Goal: Task Accomplishment & Management: Use online tool/utility

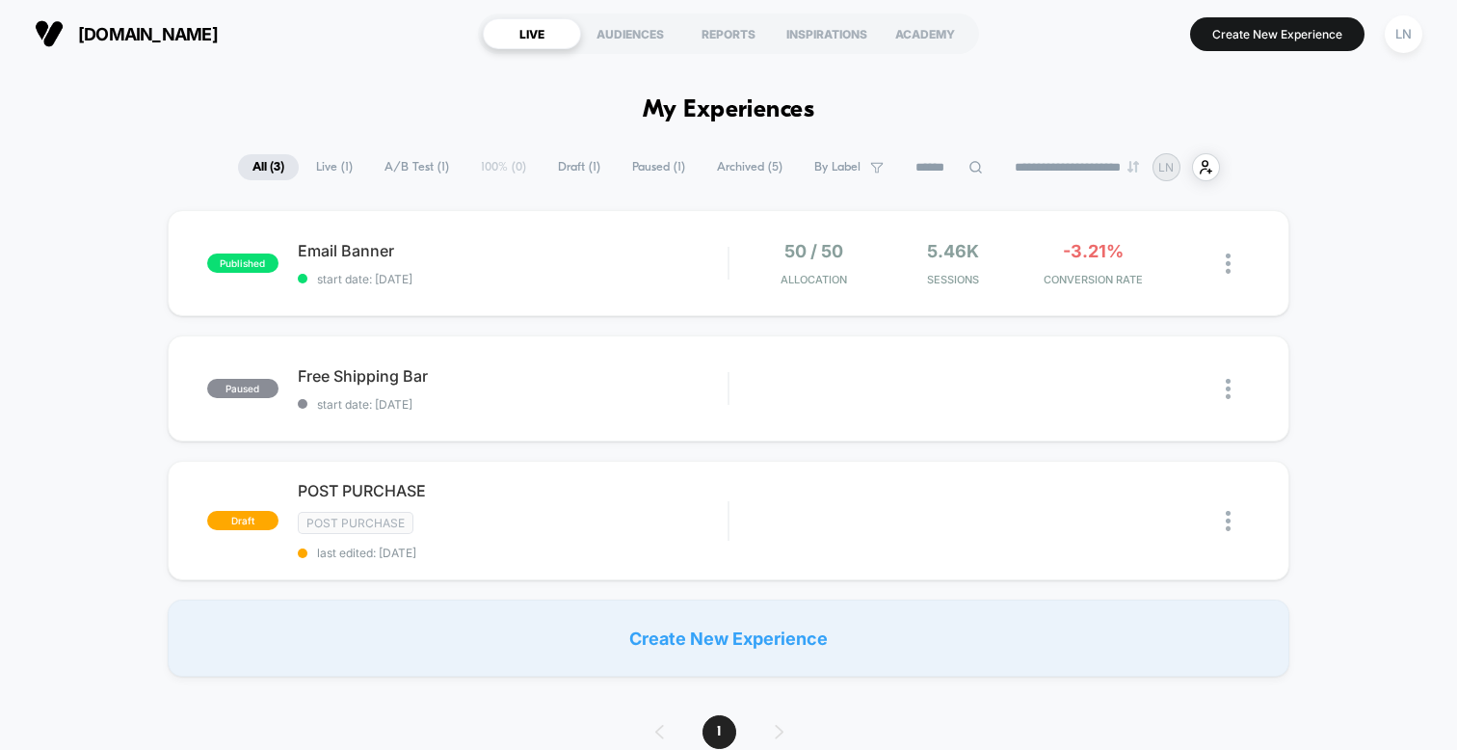
click at [554, 264] on div "Email Banner start date: [DATE]" at bounding box center [513, 263] width 430 height 45
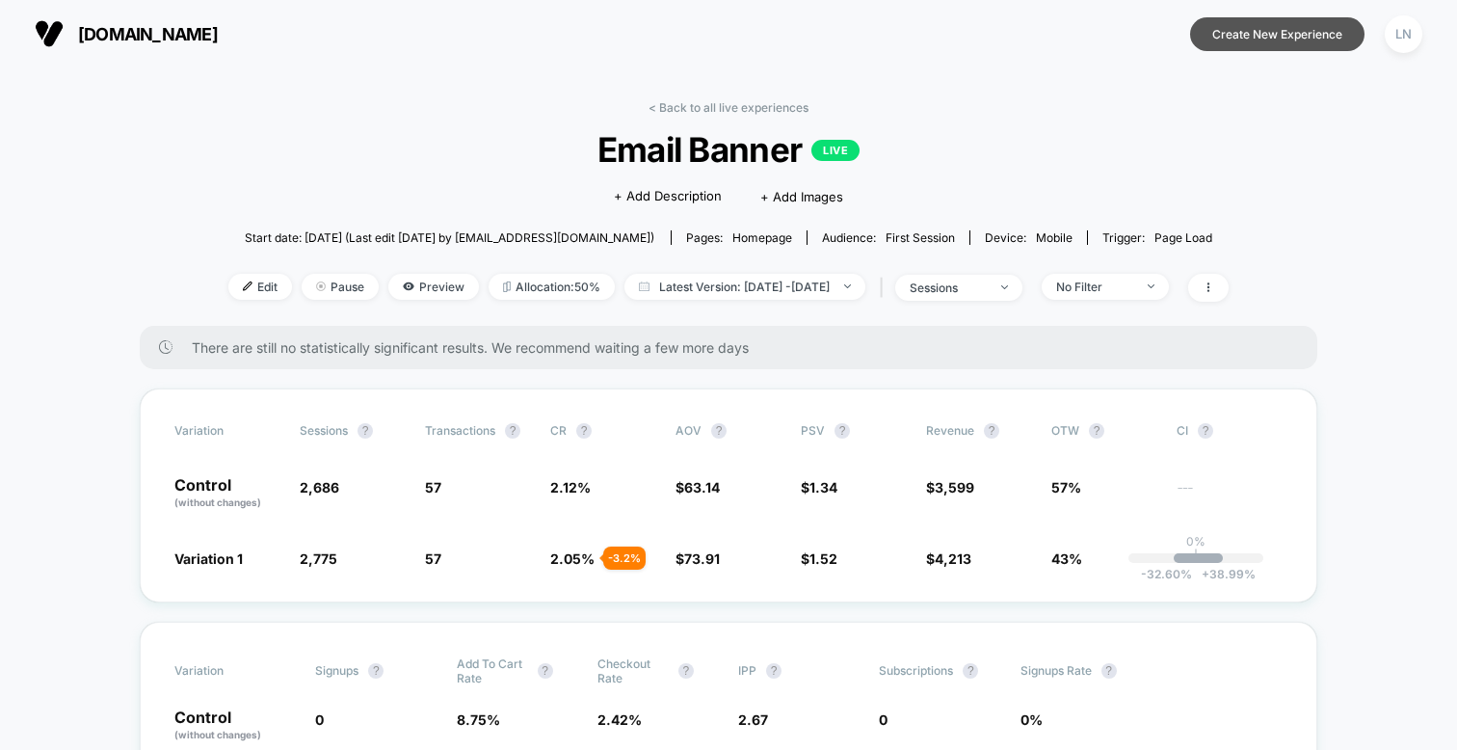
click at [1230, 34] on button "Create New Experience" at bounding box center [1277, 34] width 174 height 34
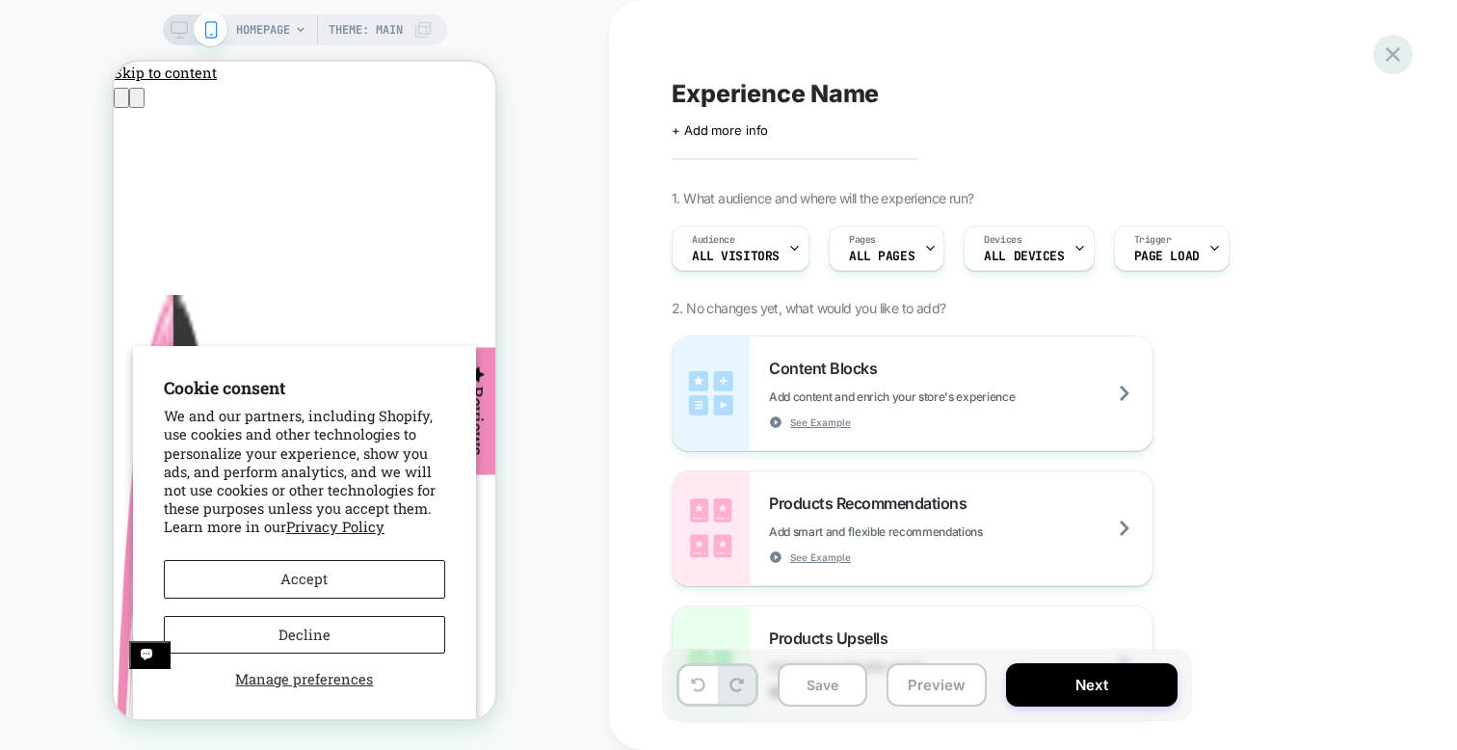
click at [1382, 56] on icon at bounding box center [1393, 54] width 26 height 26
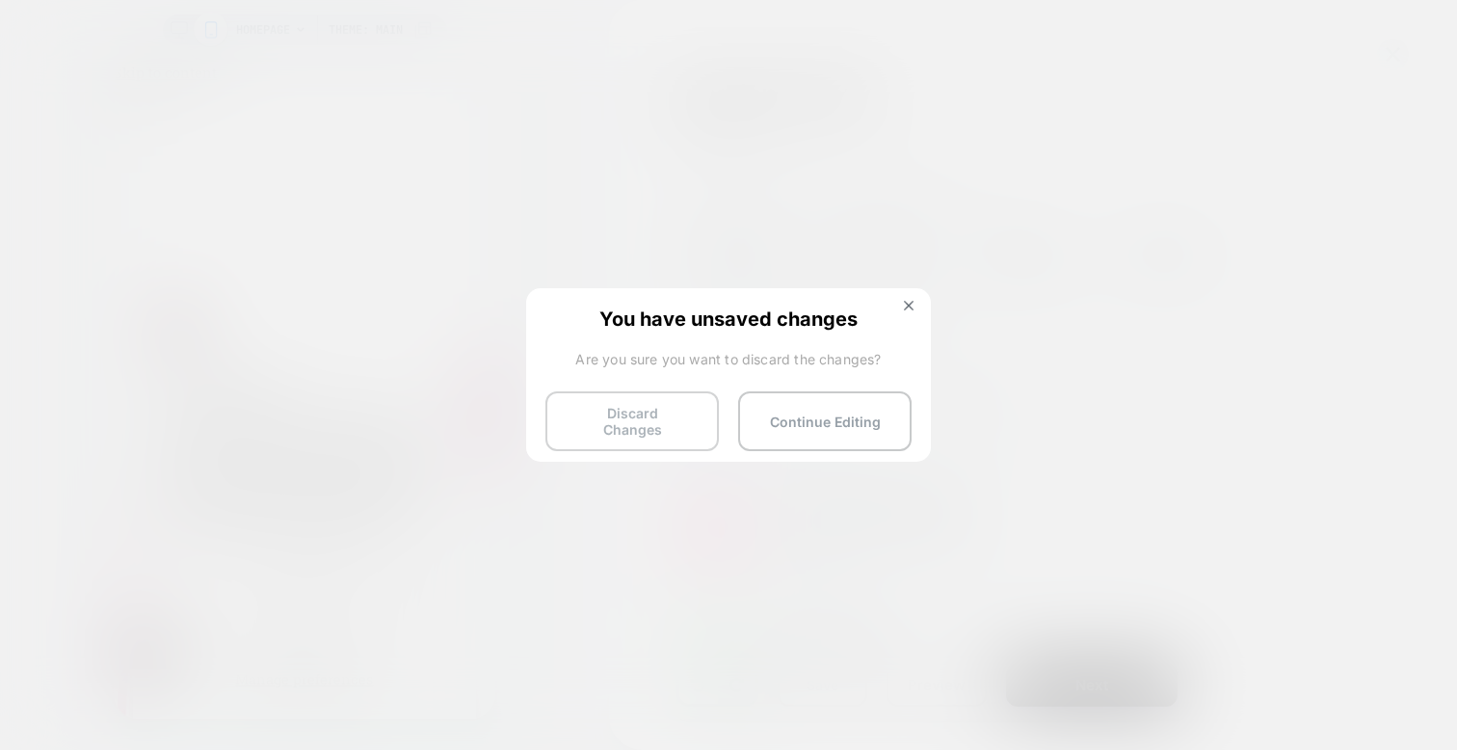
click at [694, 410] on button "Discard Changes" at bounding box center [632, 421] width 173 height 60
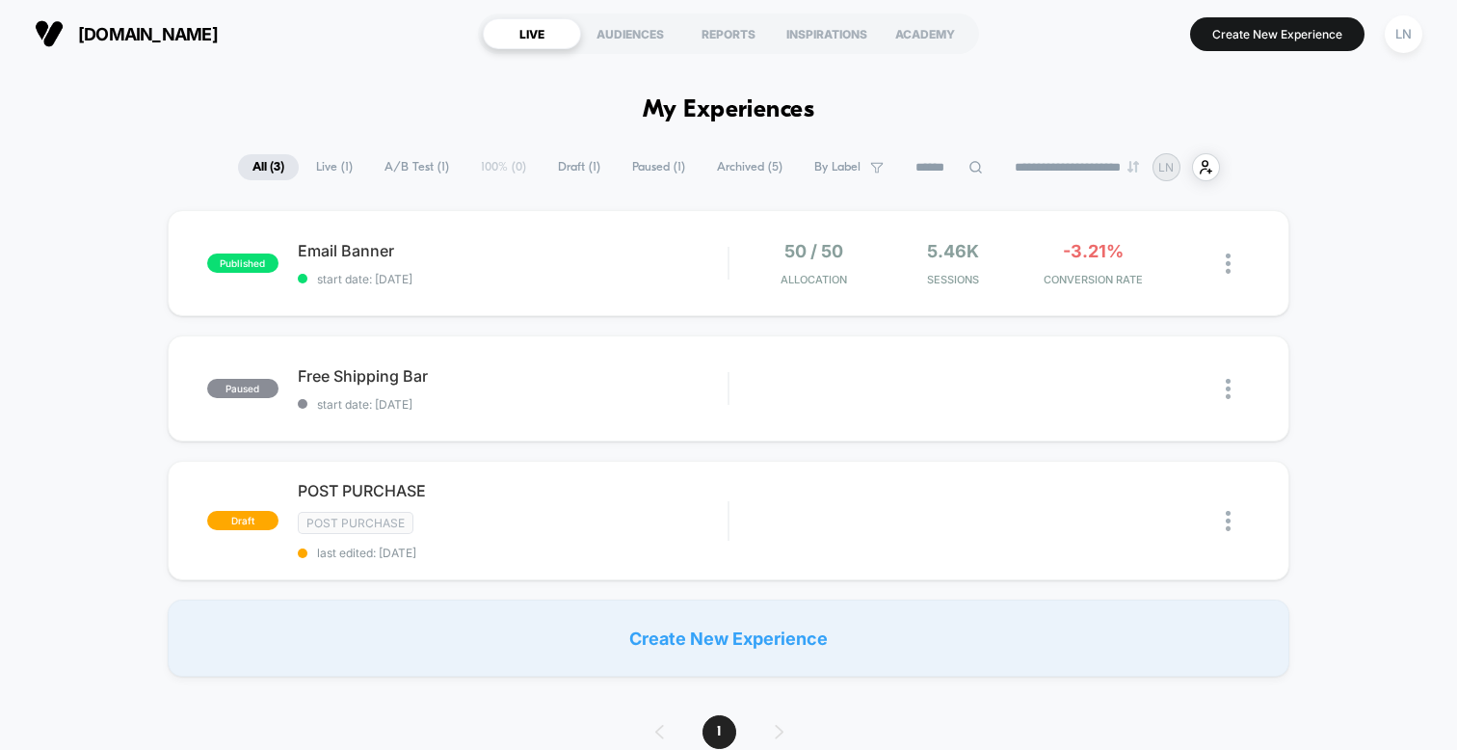
click at [1342, 252] on div "published Email Banner start date: [DATE] 50 / 50 Allocation 5.46k Sessions -3.…" at bounding box center [728, 443] width 1457 height 467
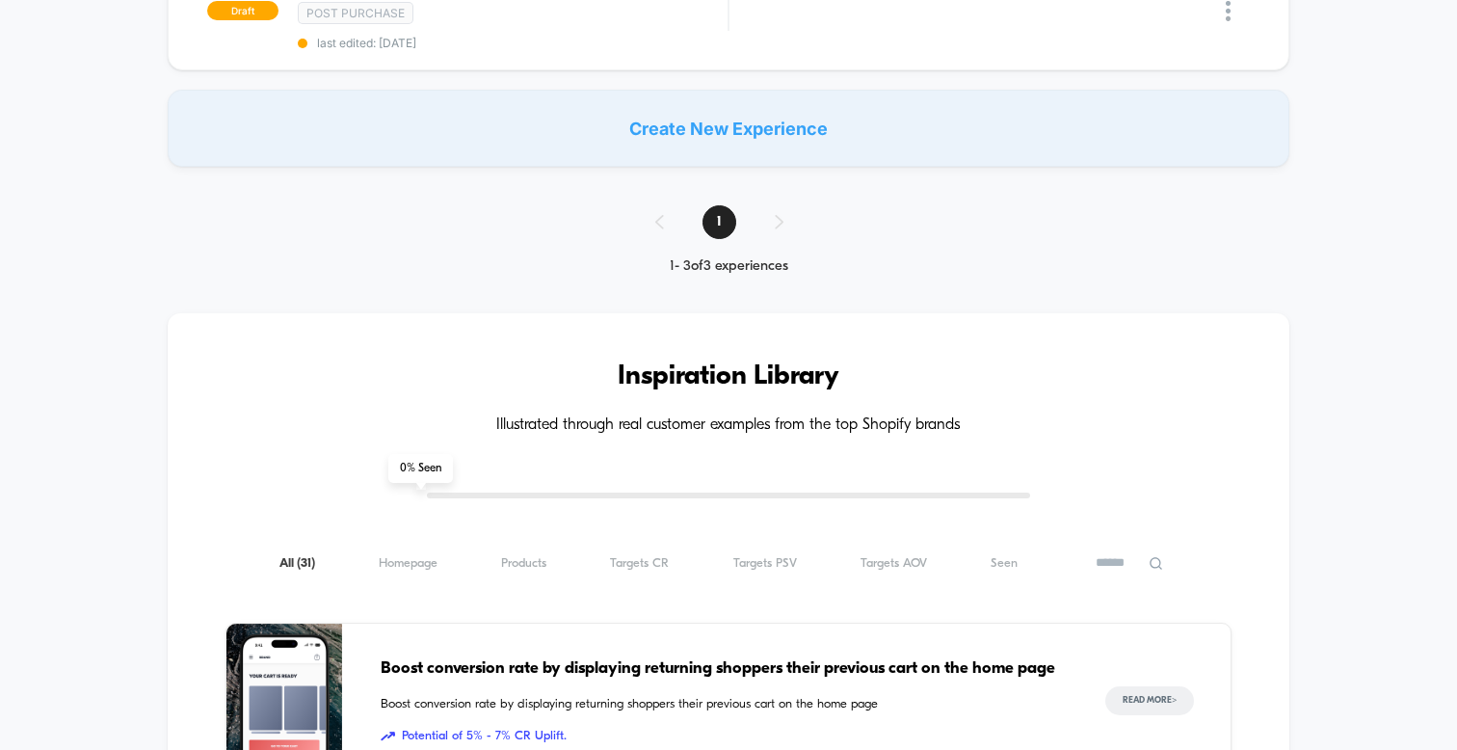
scroll to position [523, 0]
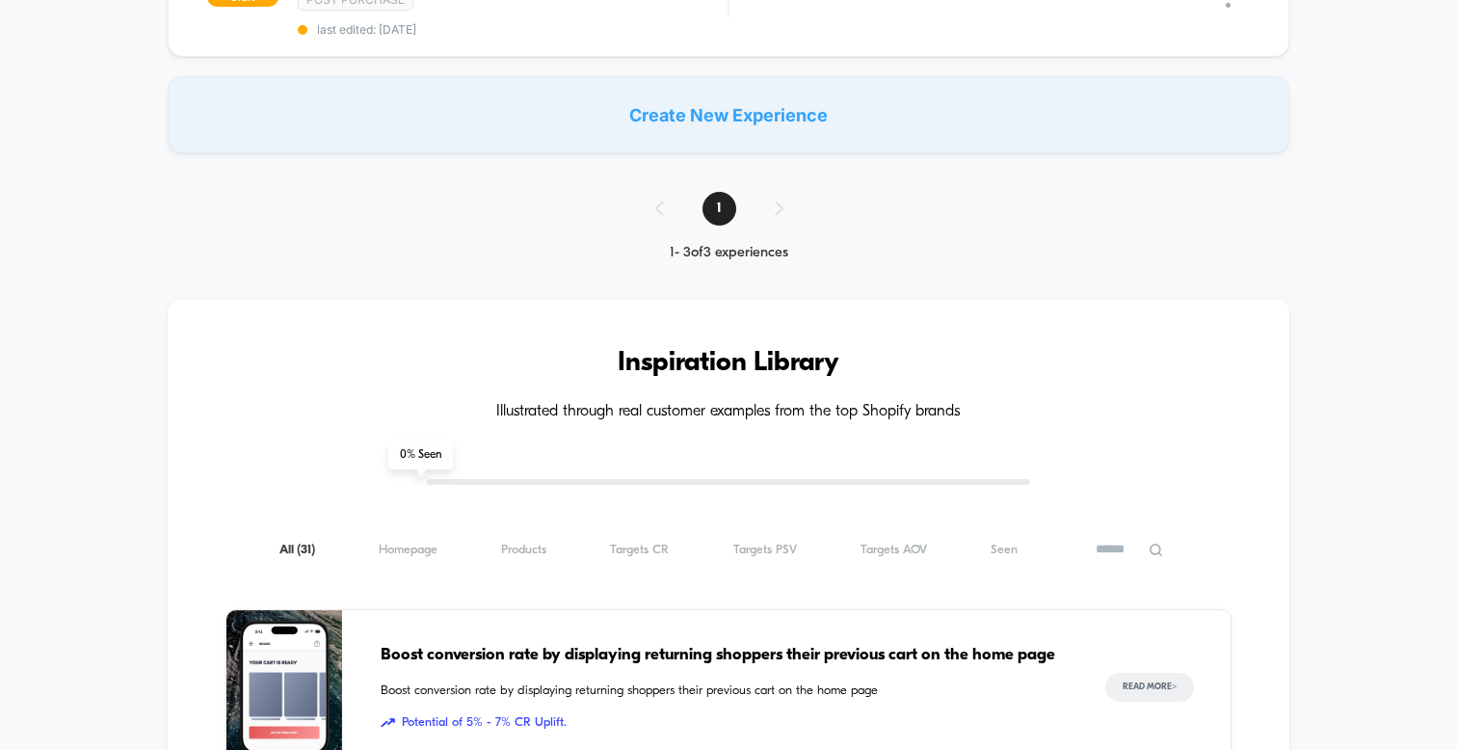
click at [785, 210] on div "1" at bounding box center [729, 209] width 186 height 34
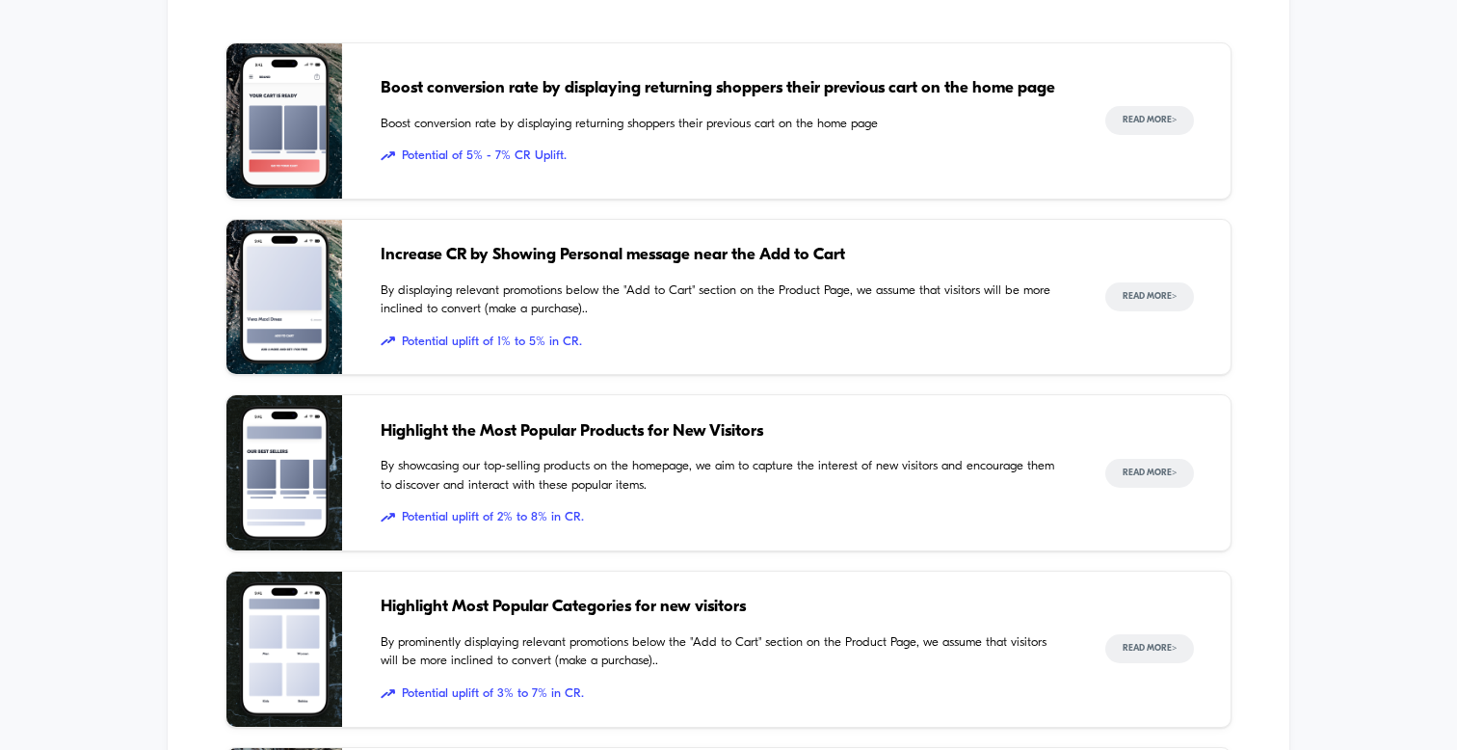
scroll to position [1094, 0]
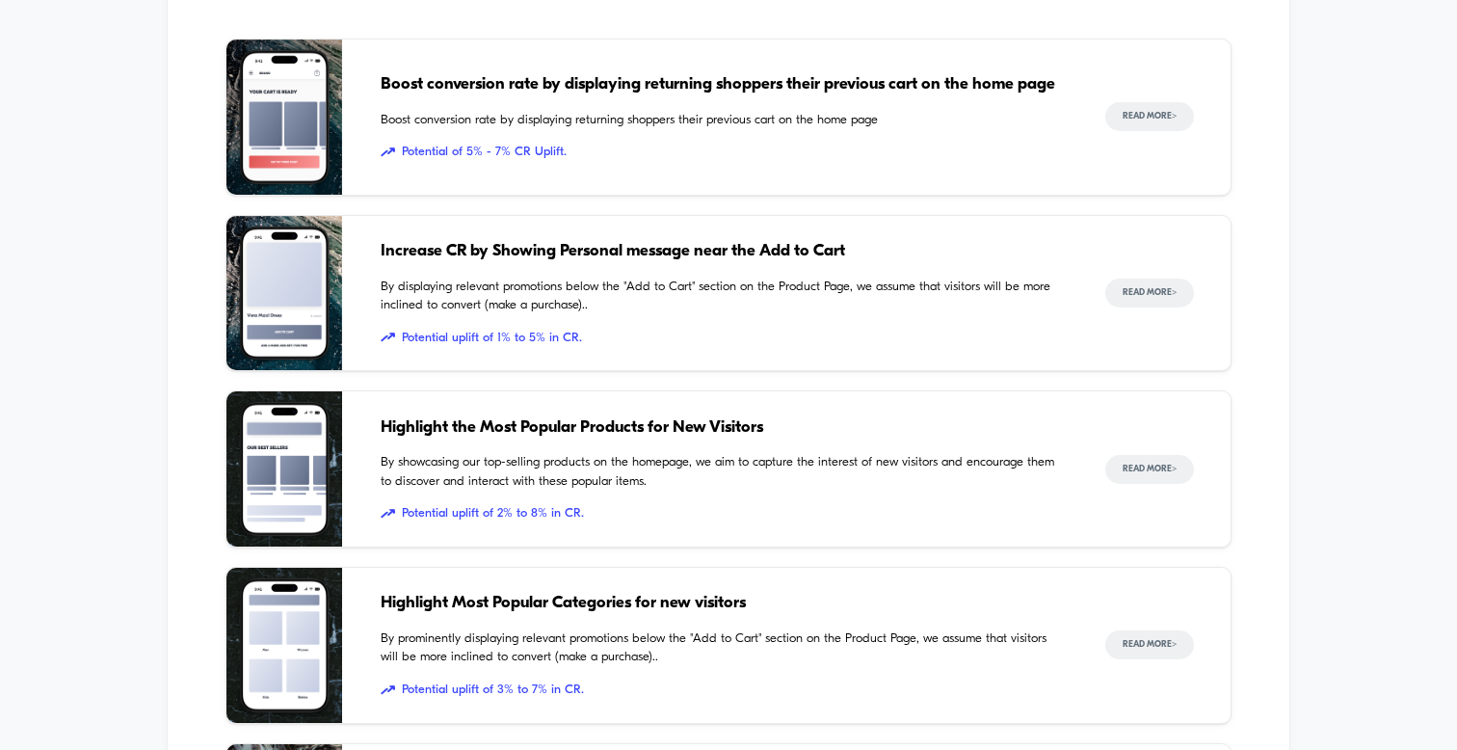
click at [1305, 248] on div "Inspiration Library Illustrated through real customer examples from the top Sho…" at bounding box center [728, 485] width 1457 height 1589
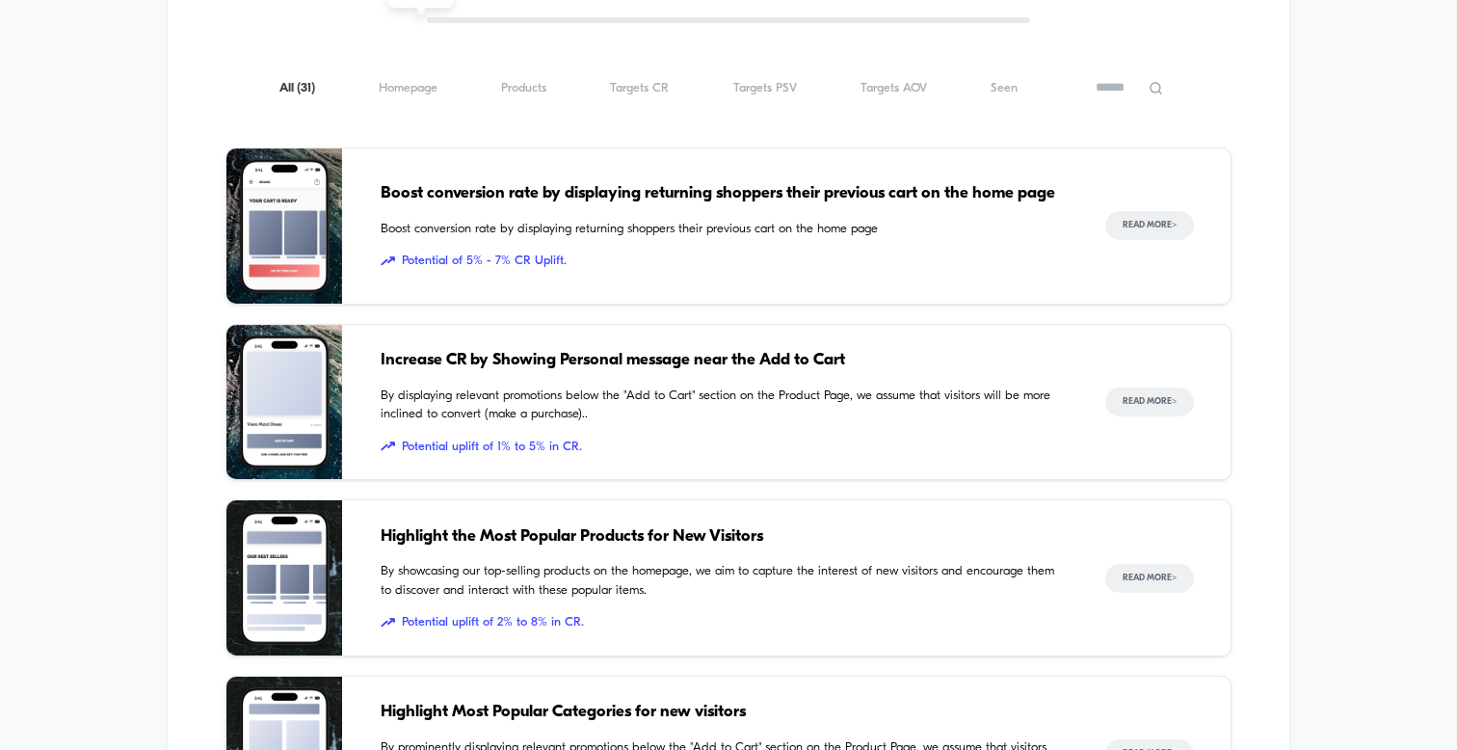
scroll to position [0, 0]
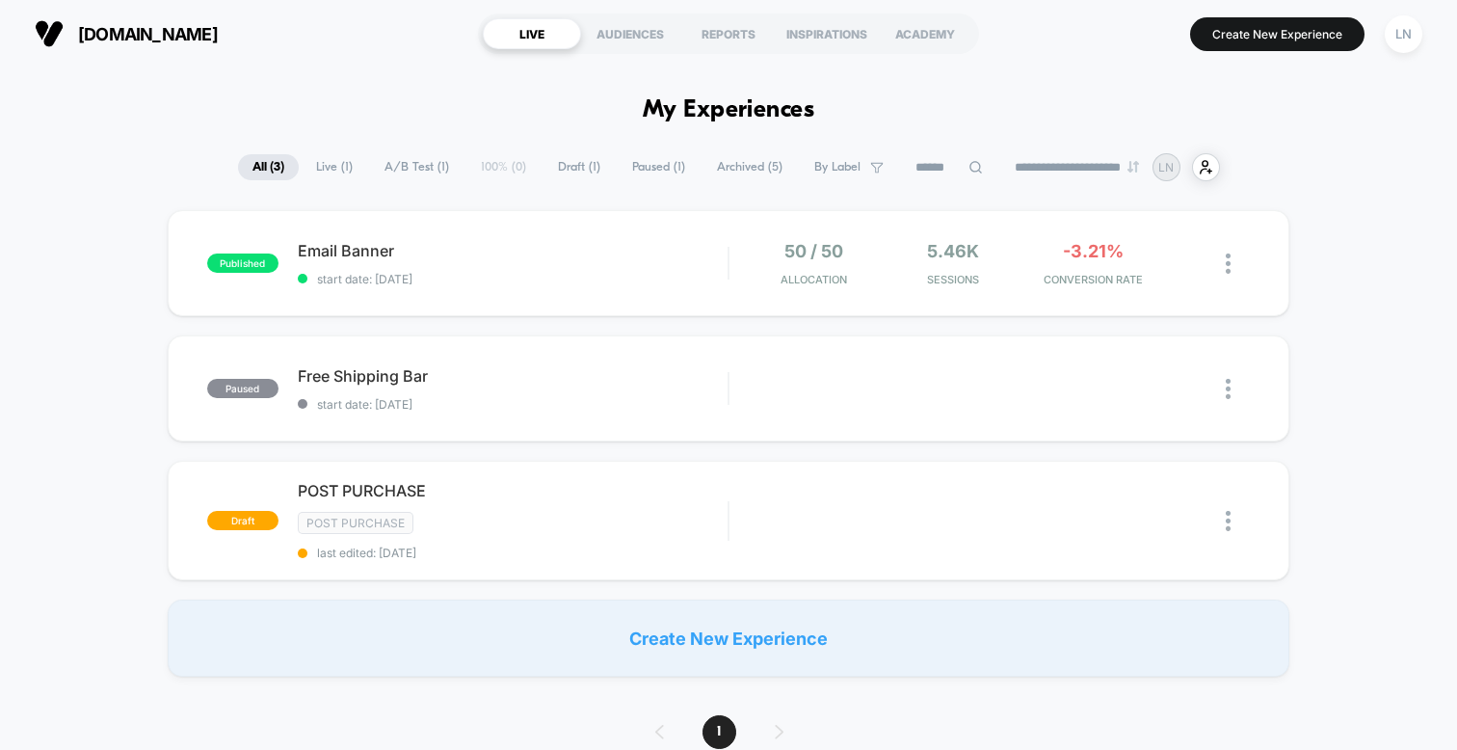
drag, startPoint x: 143, startPoint y: 212, endPoint x: 156, endPoint y: 182, distance: 32.8
click at [362, 260] on div "Email Banner Click to edit experience details Click to edit experience details …" at bounding box center [513, 263] width 430 height 45
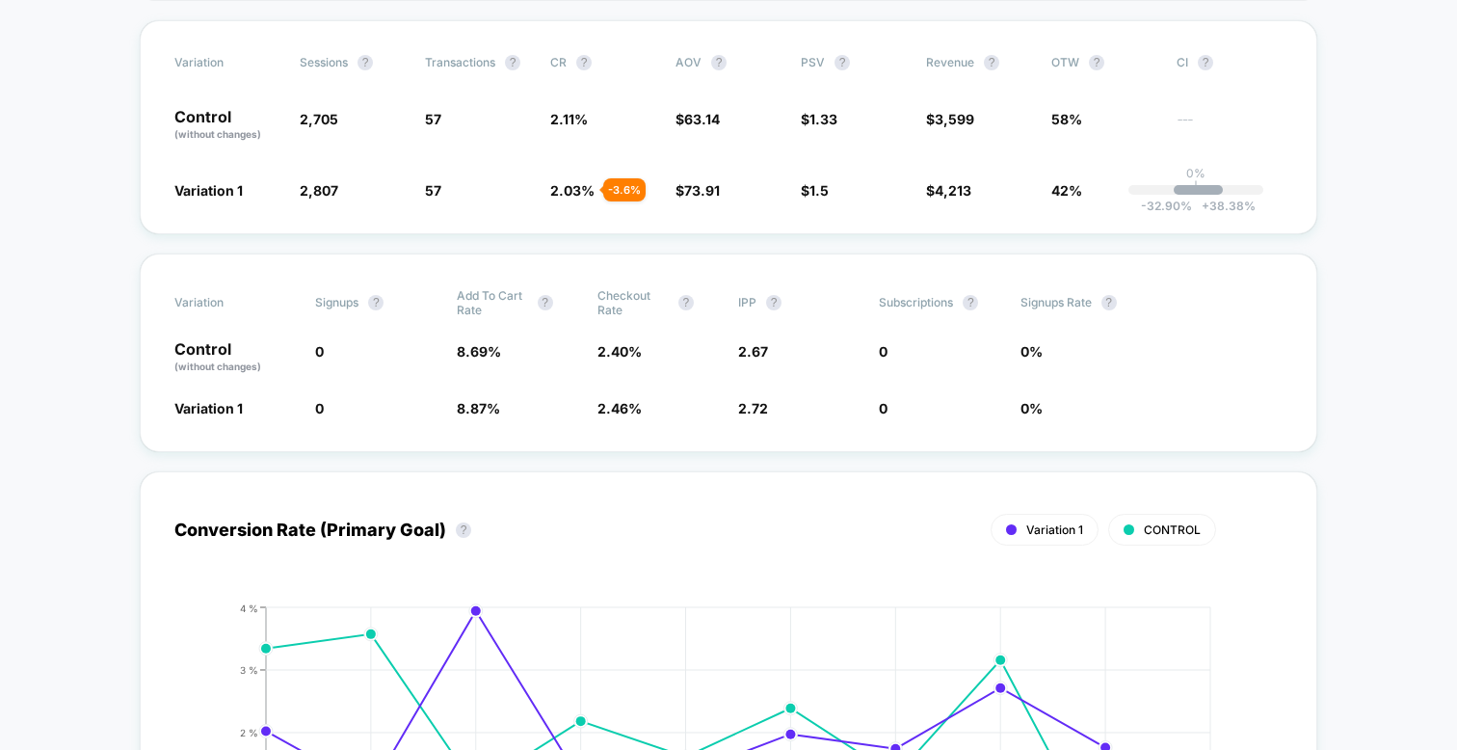
scroll to position [395, 0]
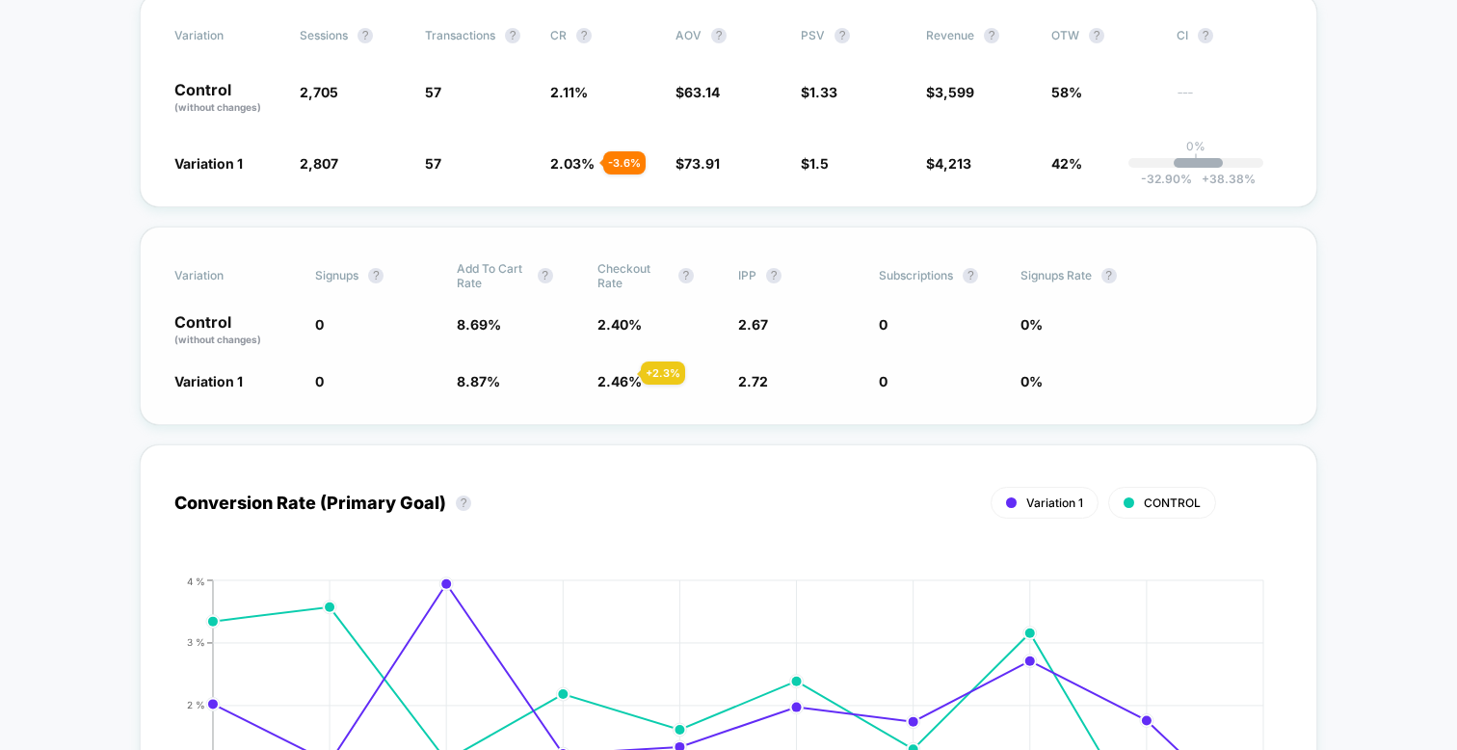
click at [618, 373] on span "2.46 %" at bounding box center [620, 381] width 44 height 16
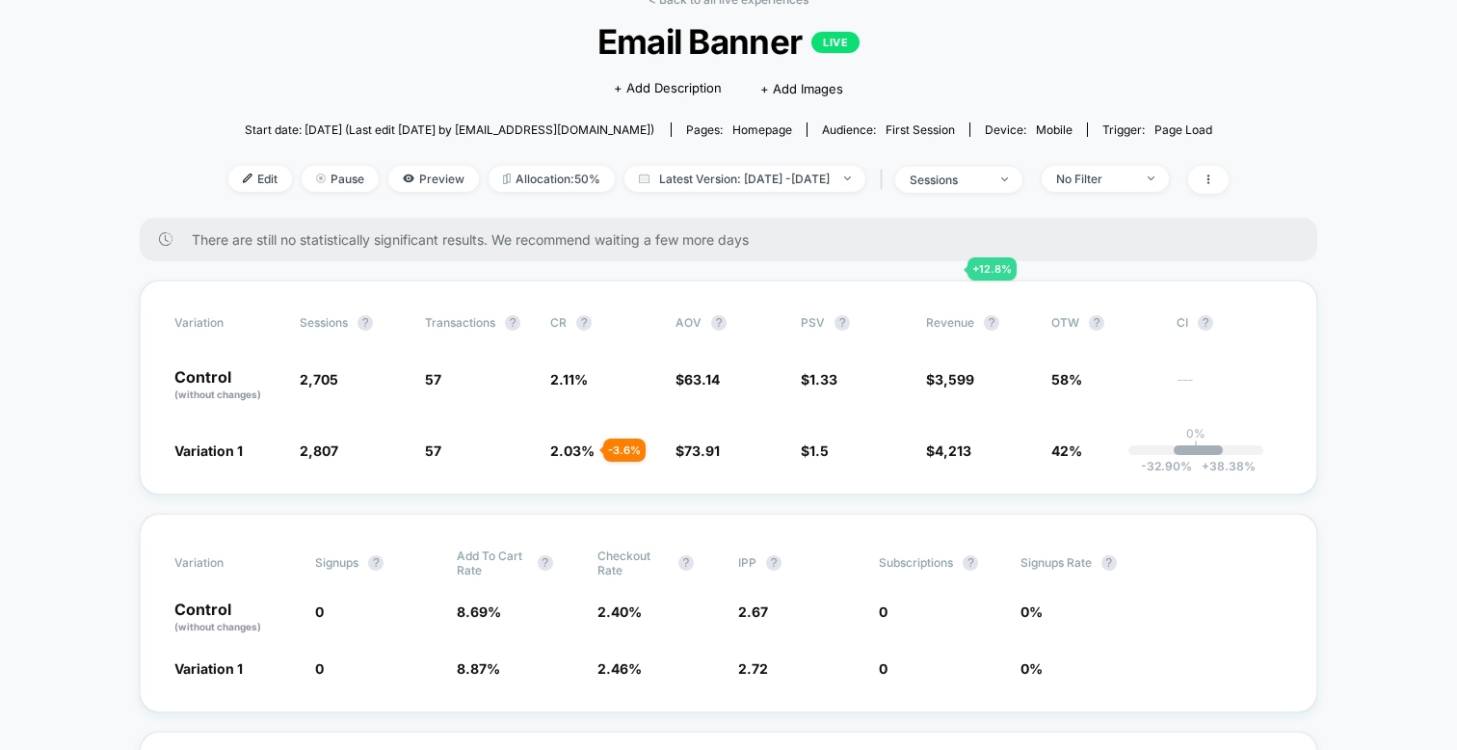
scroll to position [0, 0]
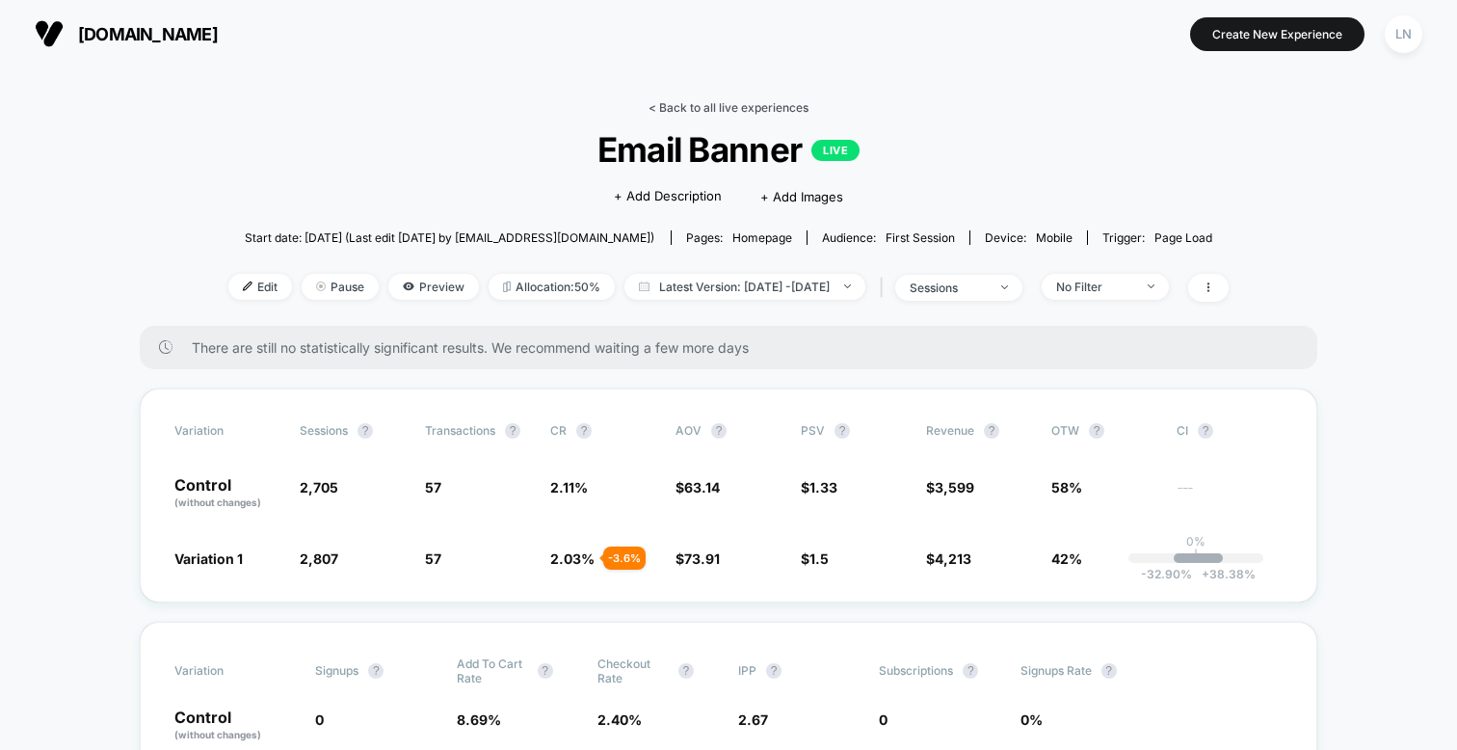
click at [712, 105] on link "< Back to all live experiences" at bounding box center [729, 107] width 160 height 14
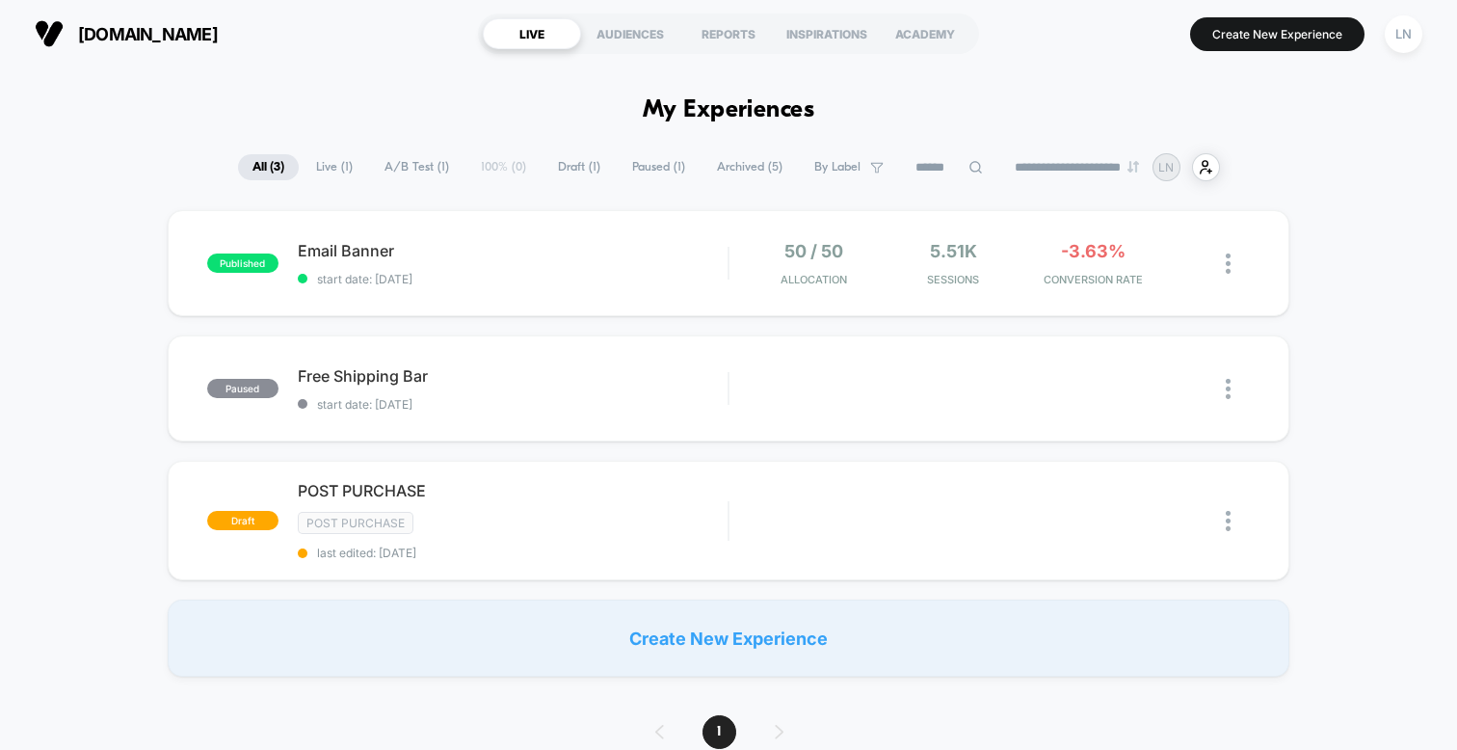
click at [154, 229] on div "published Email Banner start date: 01/09/2025 50 / 50 Allocation 5.51k Sessions…" at bounding box center [728, 443] width 1457 height 467
click at [120, 283] on div "published Email Banner start date: 01/09/2025 50 / 50 Allocation 5.51k Sessions…" at bounding box center [728, 443] width 1457 height 467
click at [1244, 43] on button "Create New Experience" at bounding box center [1277, 34] width 174 height 34
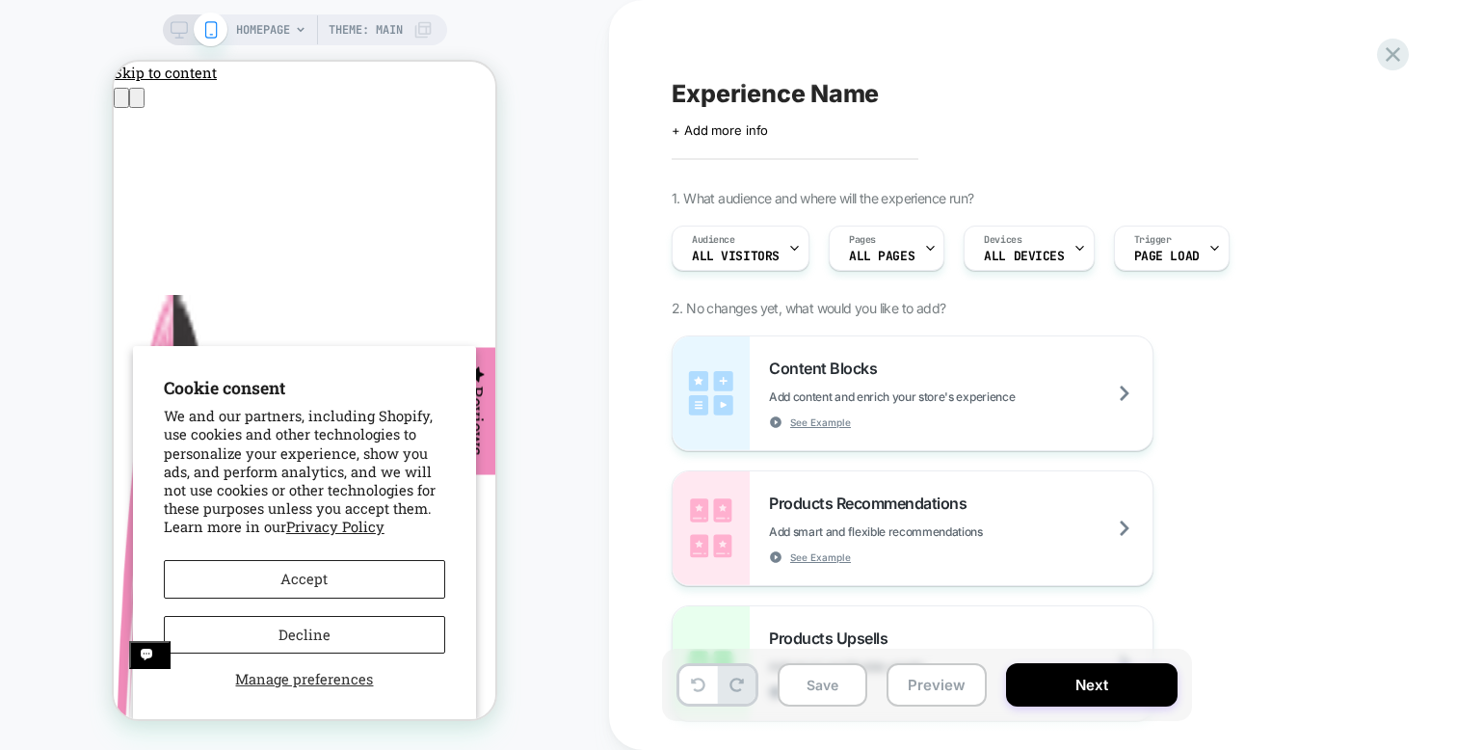
click at [565, 116] on div "HOMEPAGE Theme: MAIN" at bounding box center [304, 374] width 609 height 711
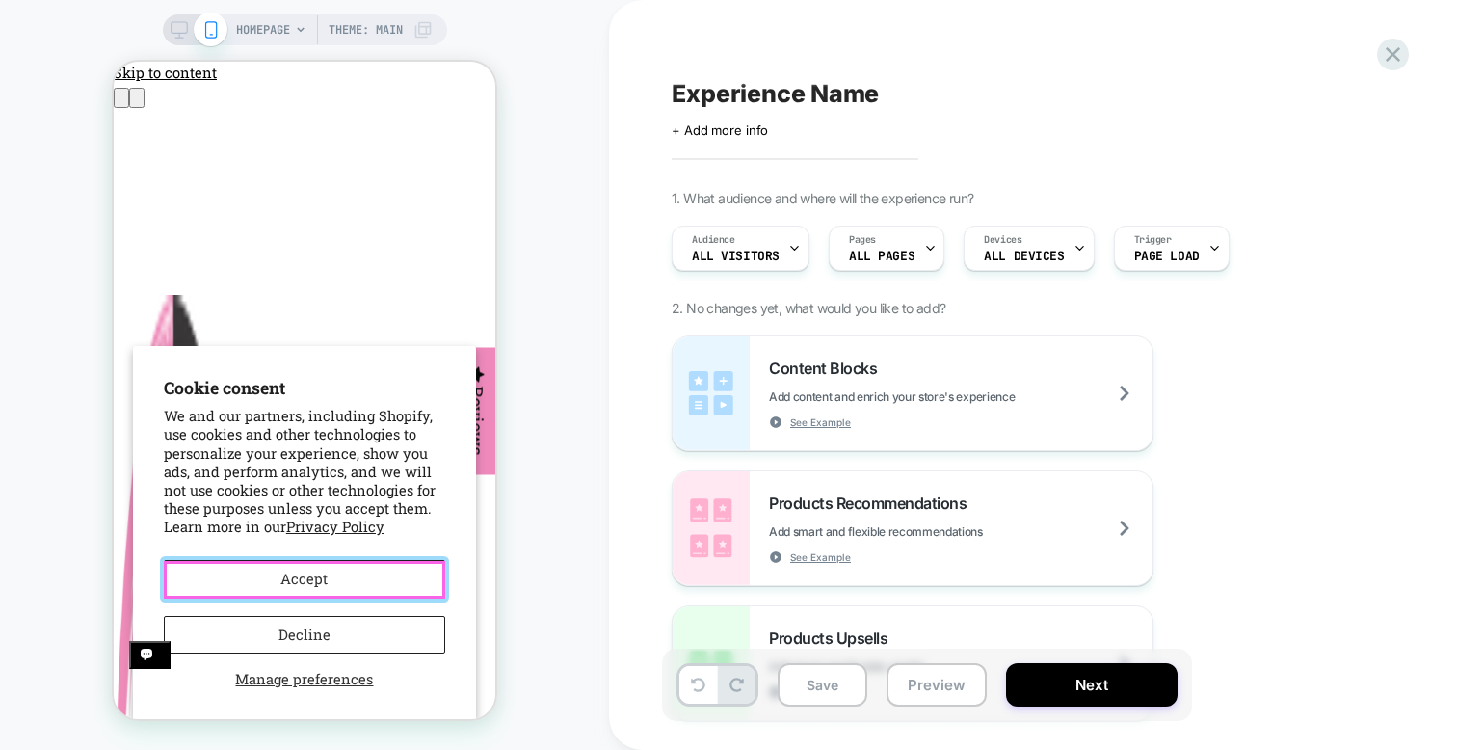
click at [344, 584] on button "Accept" at bounding box center [304, 579] width 281 height 39
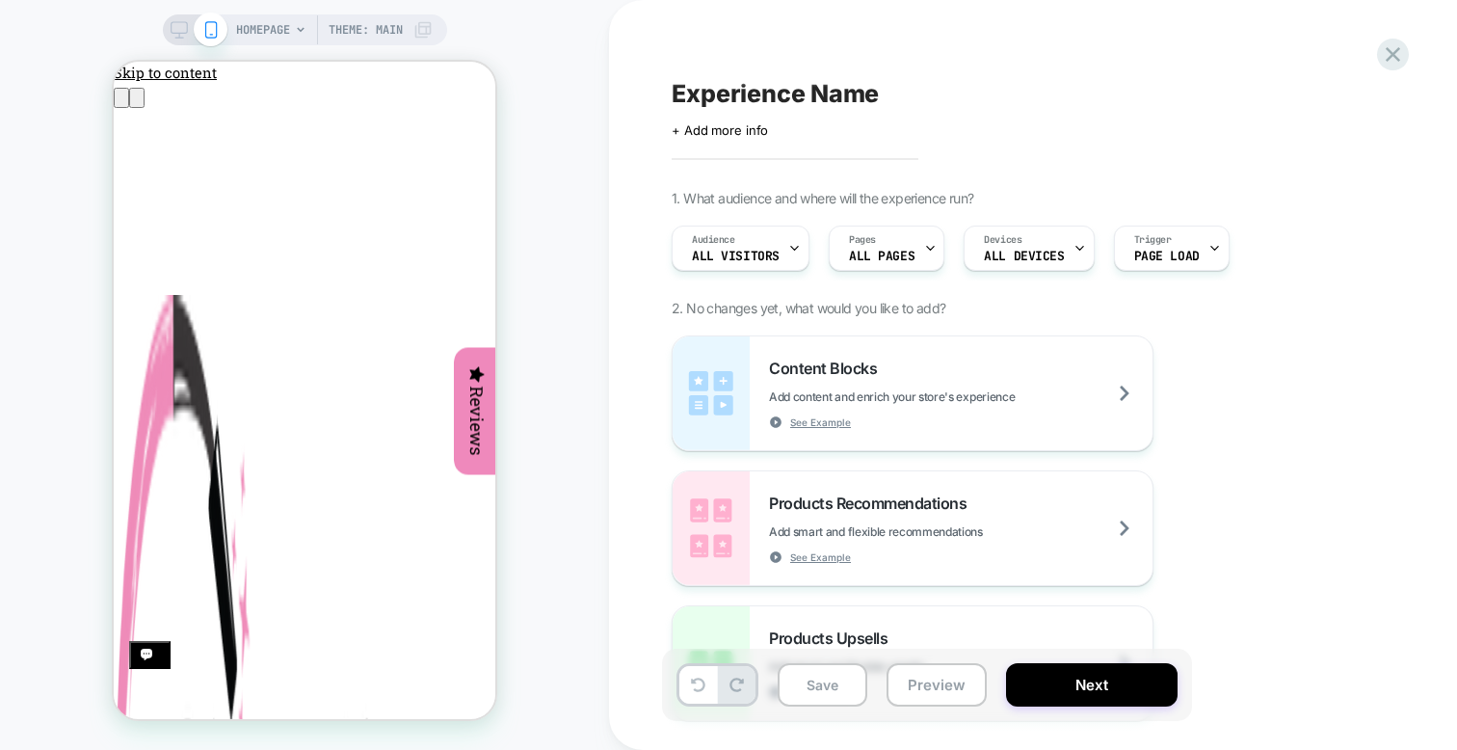
click at [573, 200] on div "HOMEPAGE Theme: MAIN" at bounding box center [304, 374] width 609 height 711
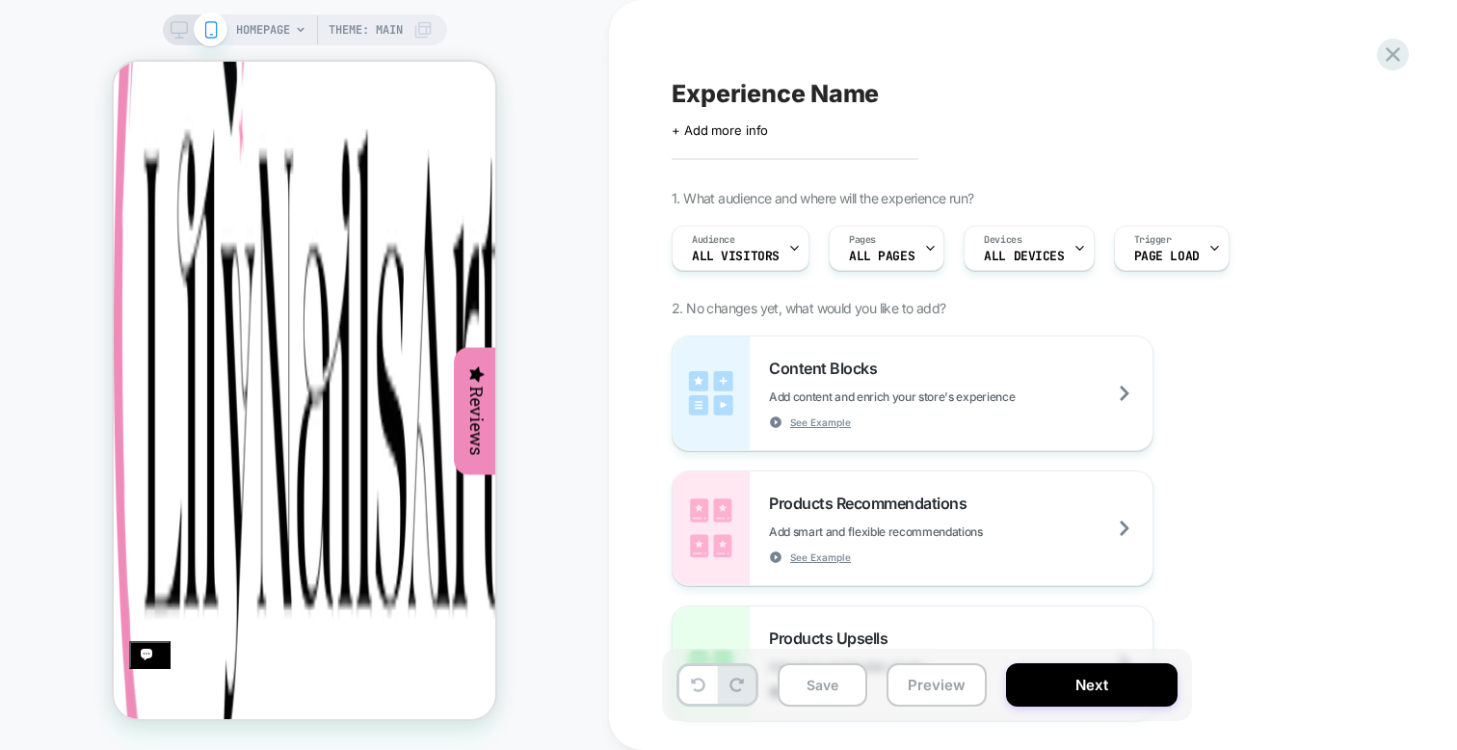
scroll to position [591, 0]
click at [365, 40] on span "Theme: MAIN" at bounding box center [366, 29] width 74 height 31
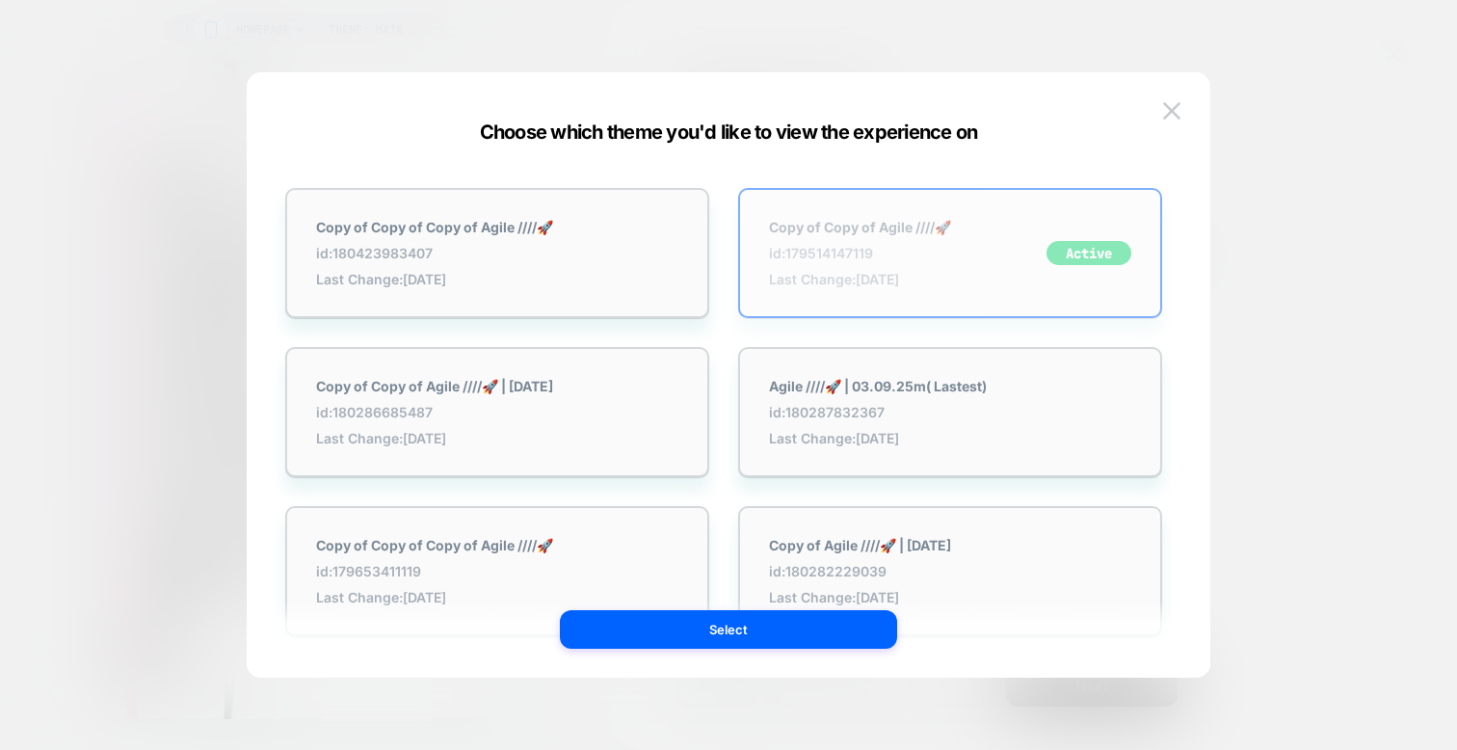
click at [942, 244] on div "Copy of Copy of Agile ////🚀 id: 179514147119 Last Change: 10/09/2025" at bounding box center [860, 253] width 182 height 68
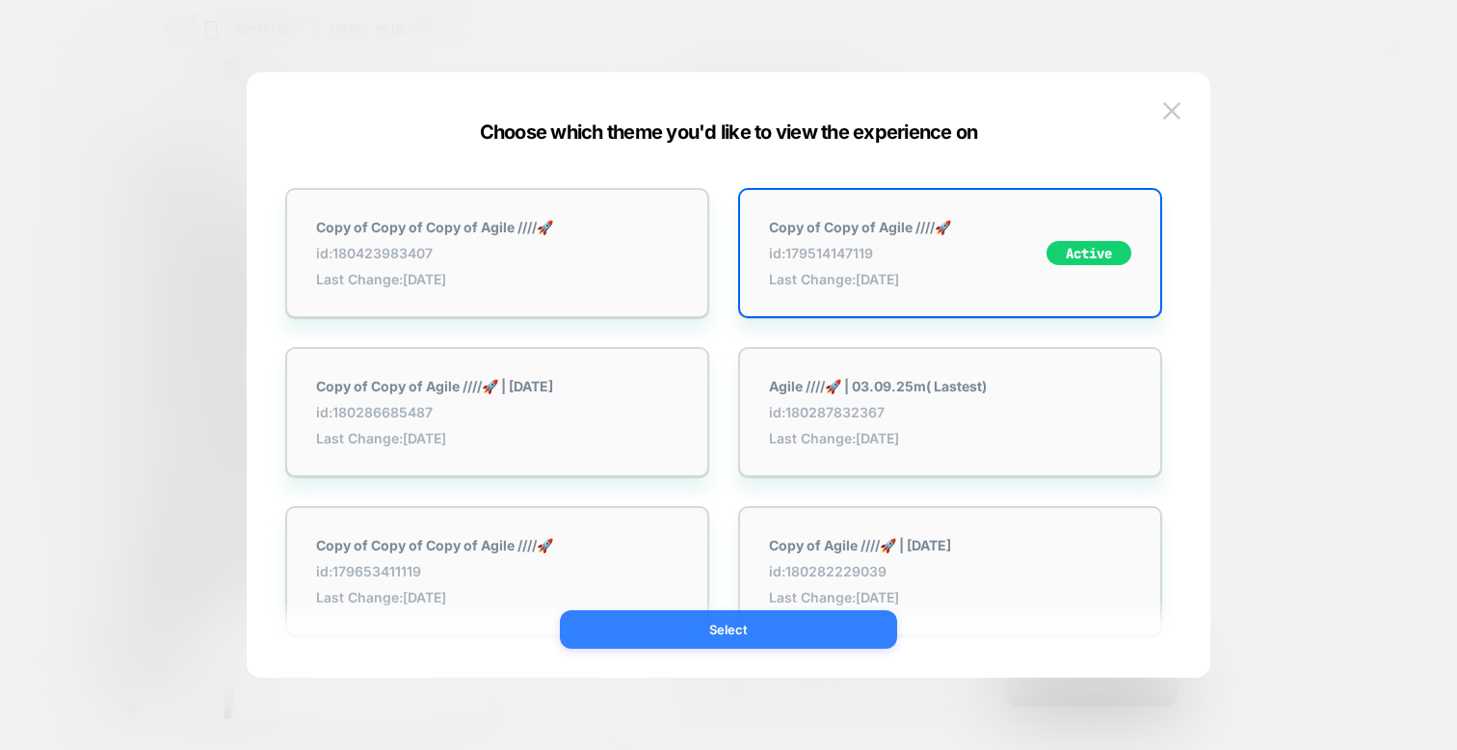
click at [801, 638] on button "Select" at bounding box center [728, 629] width 337 height 39
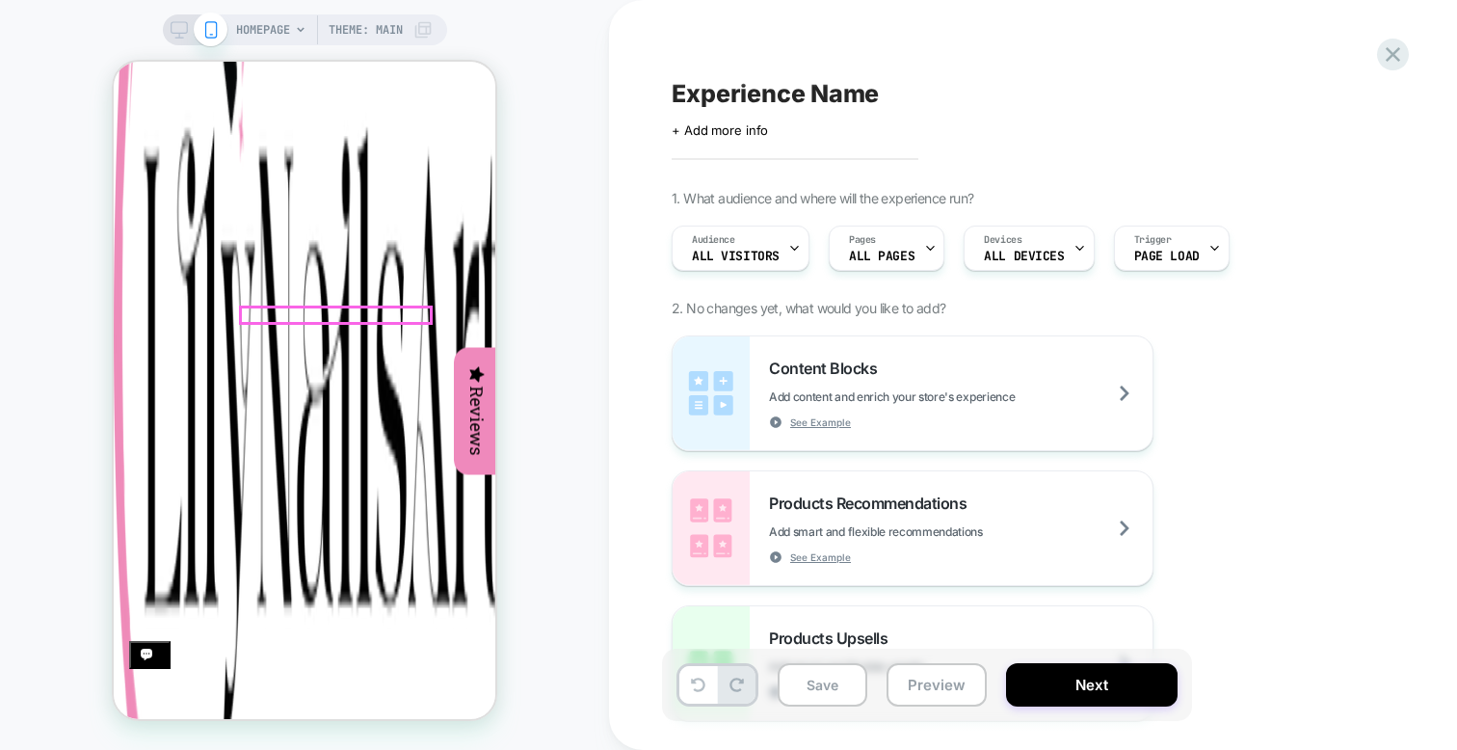
scroll to position [0, 0]
